Goal: Transaction & Acquisition: Obtain resource

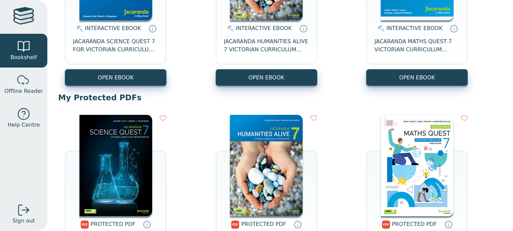
scroll to position [174, 0]
click at [407, 164] on img at bounding box center [417, 165] width 73 height 101
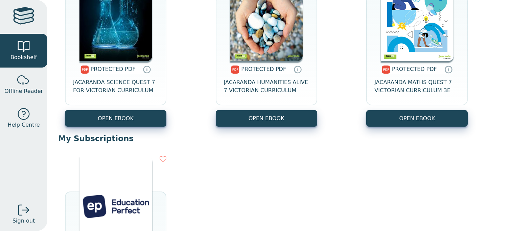
scroll to position [330, 0]
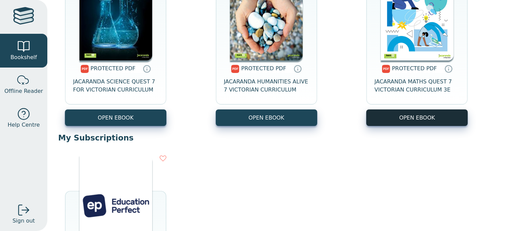
click at [380, 115] on link "OPEN EBOOK" at bounding box center [416, 118] width 101 height 17
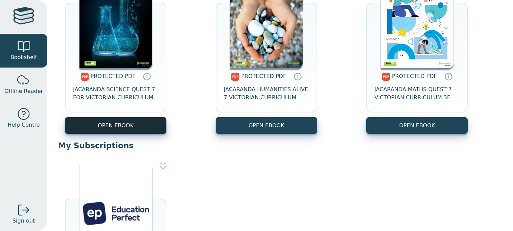
scroll to position [323, 0]
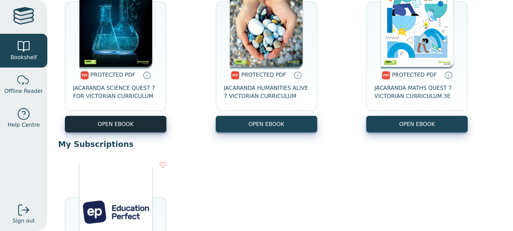
click at [97, 118] on link "OPEN EBOOK" at bounding box center [115, 124] width 101 height 17
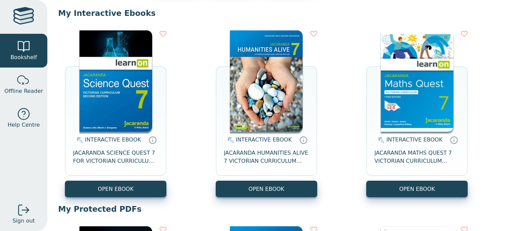
scroll to position [58, 0]
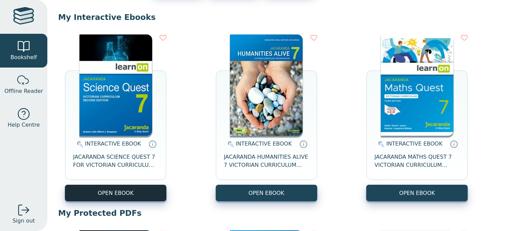
click at [85, 199] on button "OPEN EBOOK" at bounding box center [115, 193] width 101 height 17
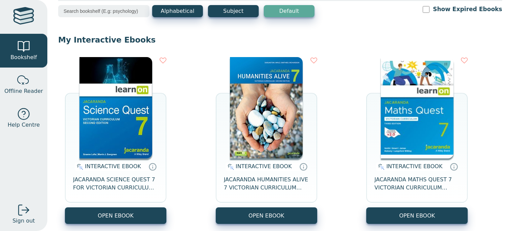
scroll to position [42, 0]
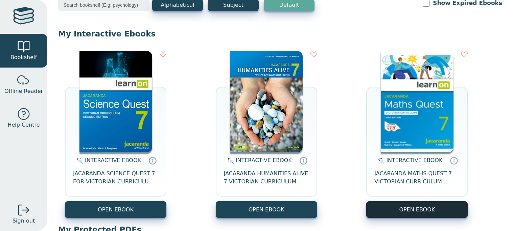
click at [401, 210] on button "OPEN EBOOK" at bounding box center [416, 210] width 101 height 17
